Goal: Task Accomplishment & Management: Manage account settings

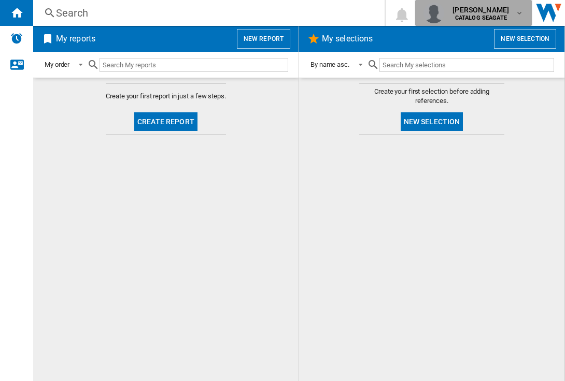
click at [478, 13] on span "carsten blaettel" at bounding box center [480, 10] width 56 height 10
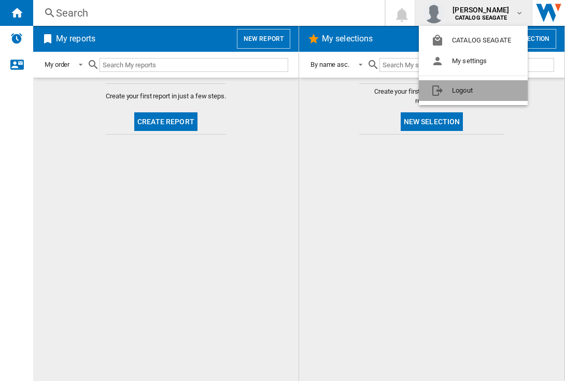
click at [485, 96] on button "Logout" at bounding box center [473, 90] width 109 height 21
